Goal: Information Seeking & Learning: Learn about a topic

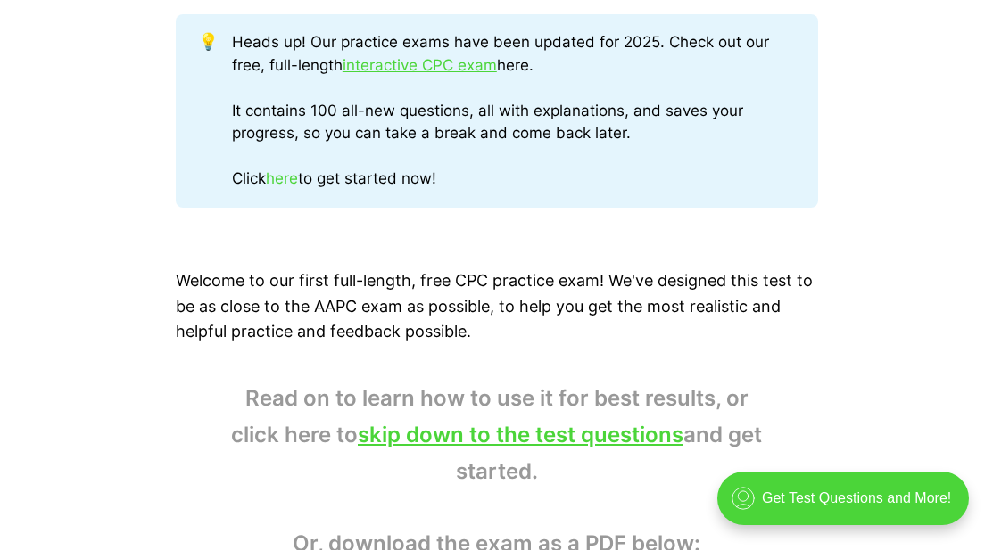
scroll to position [981, 0]
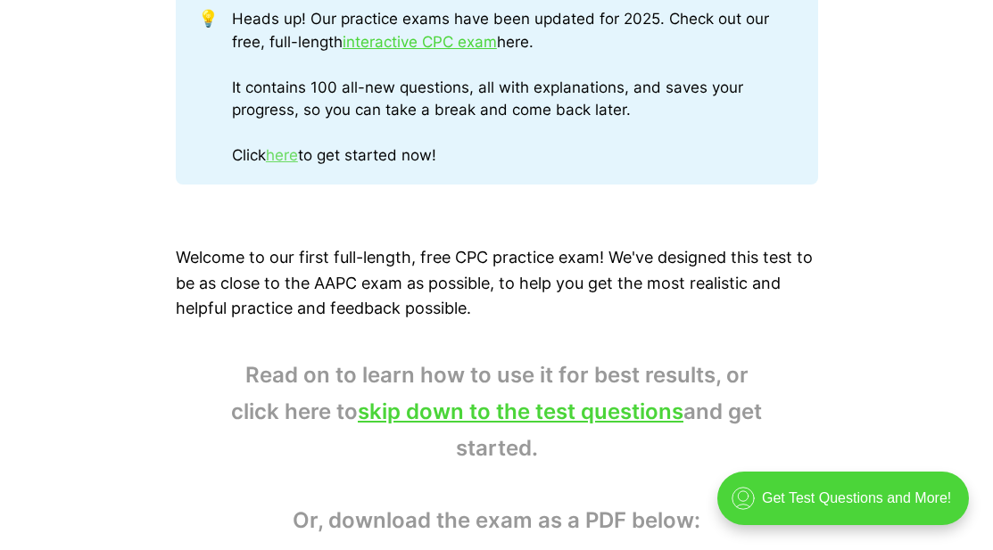
click at [292, 155] on link "here" at bounding box center [282, 155] width 32 height 18
click at [417, 39] on link "interactive CPC exam" at bounding box center [420, 42] width 154 height 18
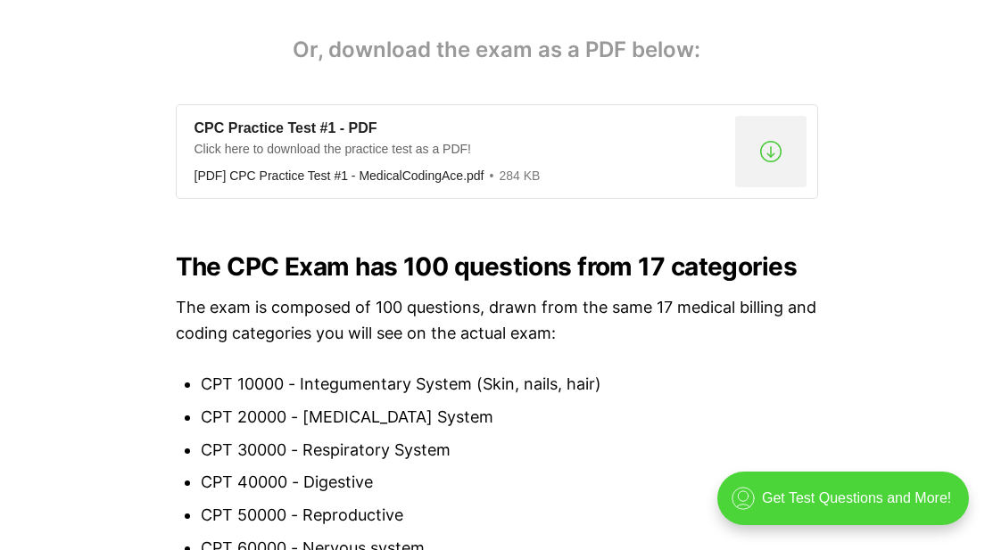
scroll to position [1427, 0]
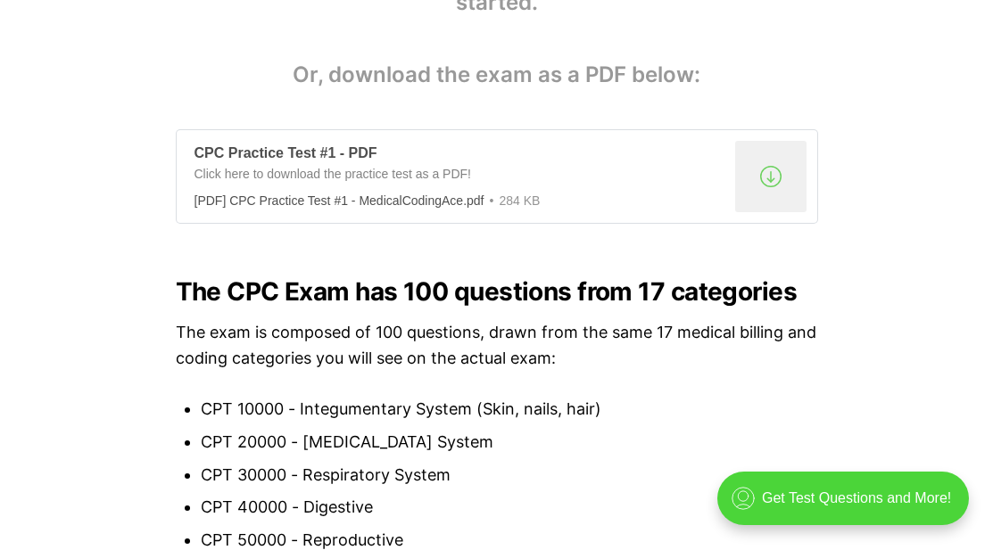
click at [772, 177] on div ".a{fill:none;stroke:currentColor;stroke-linecap:round;stroke-linejoin:round;str…" at bounding box center [770, 176] width 71 height 71
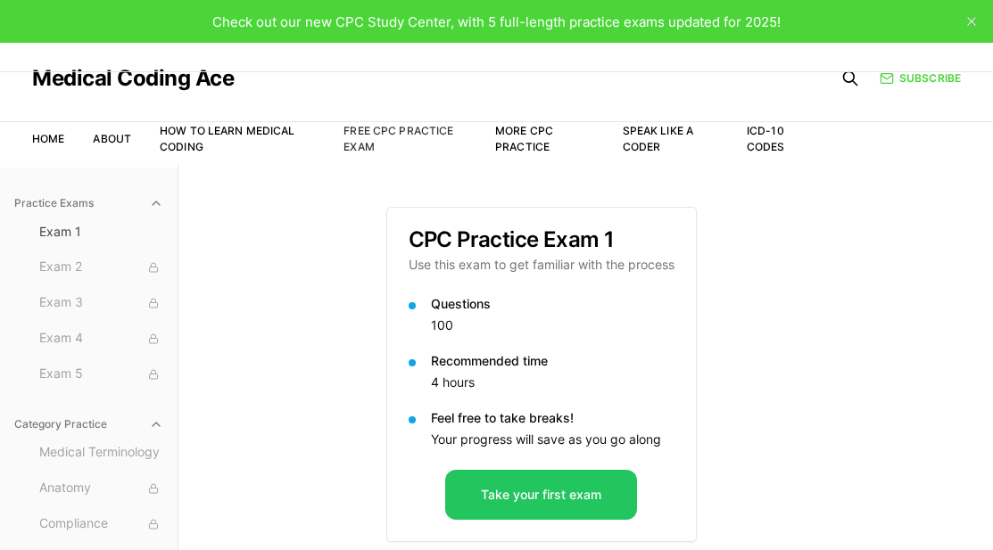
click at [401, 128] on link "Free CPC Practice Exam" at bounding box center [398, 138] width 110 height 29
